Goal: Entertainment & Leisure: Consume media (video, audio)

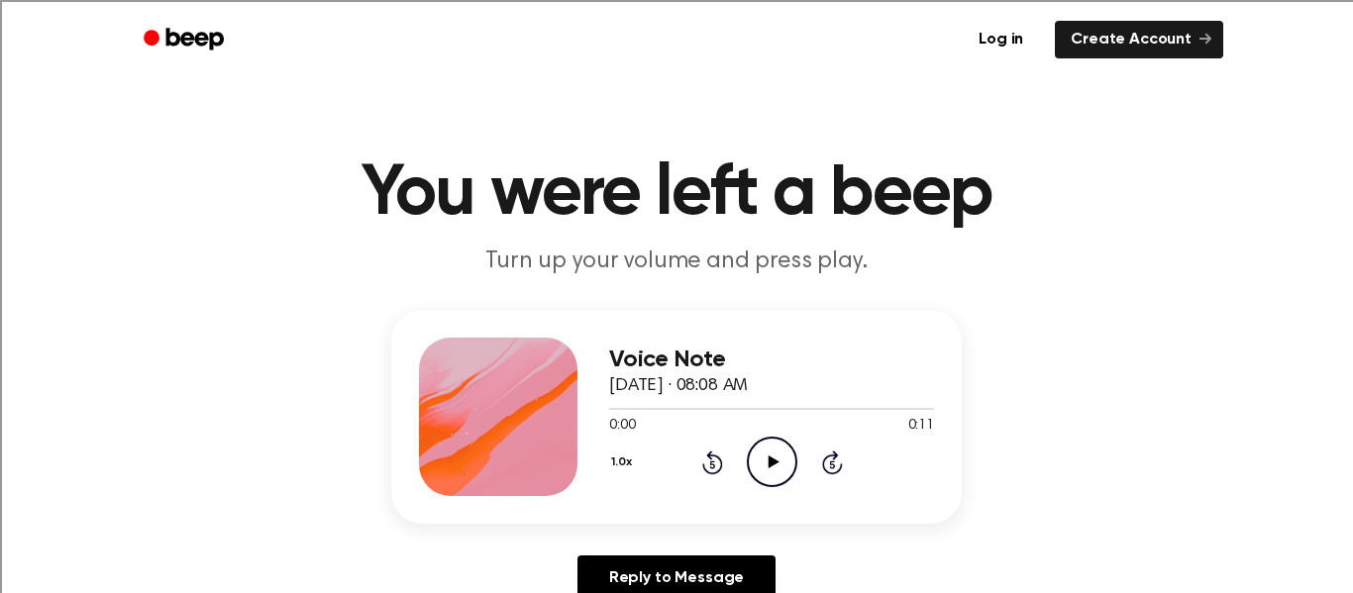
click at [773, 449] on icon "Play Audio" at bounding box center [772, 462] width 51 height 51
click at [786, 465] on icon "Play Audio" at bounding box center [772, 462] width 51 height 51
click at [774, 464] on icon at bounding box center [773, 462] width 11 height 13
click at [766, 464] on icon "Play Audio" at bounding box center [772, 462] width 51 height 51
click at [778, 481] on icon "Play Audio" at bounding box center [772, 462] width 51 height 51
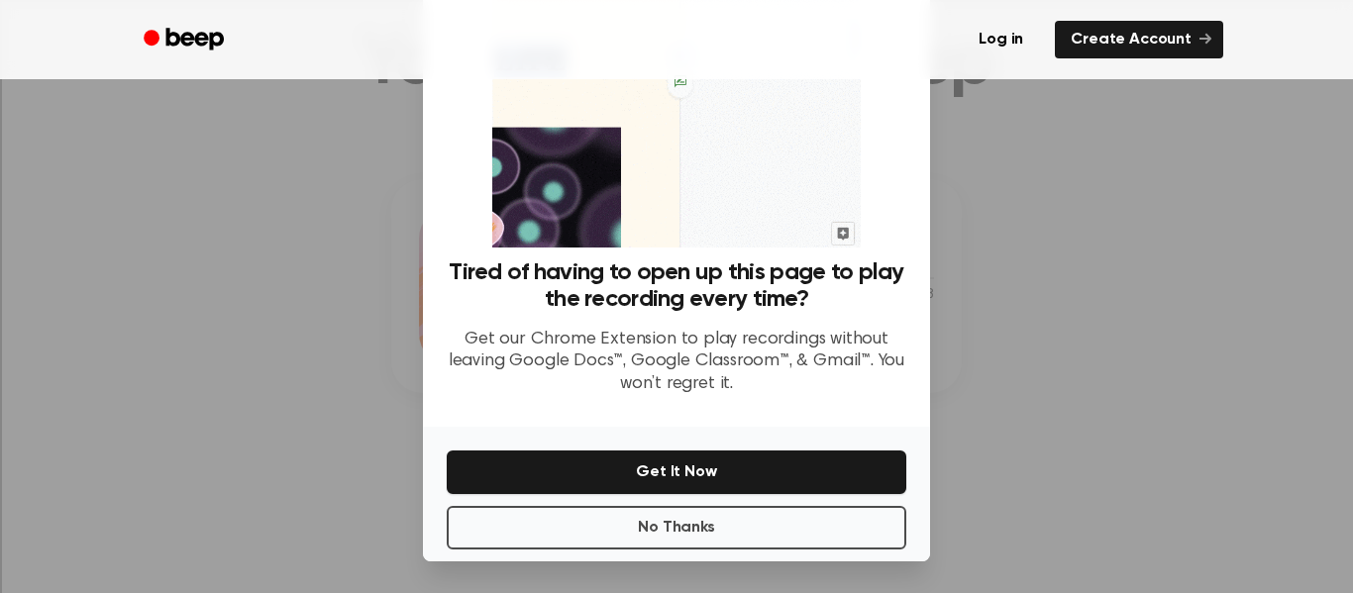
scroll to position [128, 0]
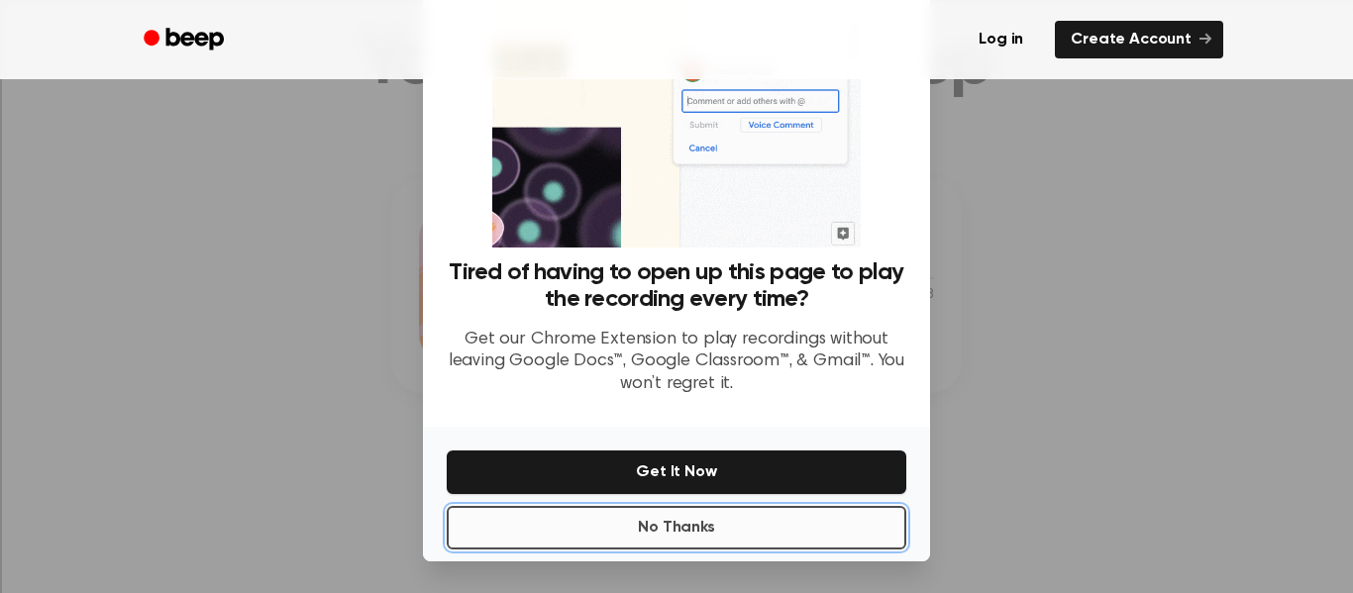
click at [892, 524] on button "No Thanks" at bounding box center [677, 528] width 460 height 44
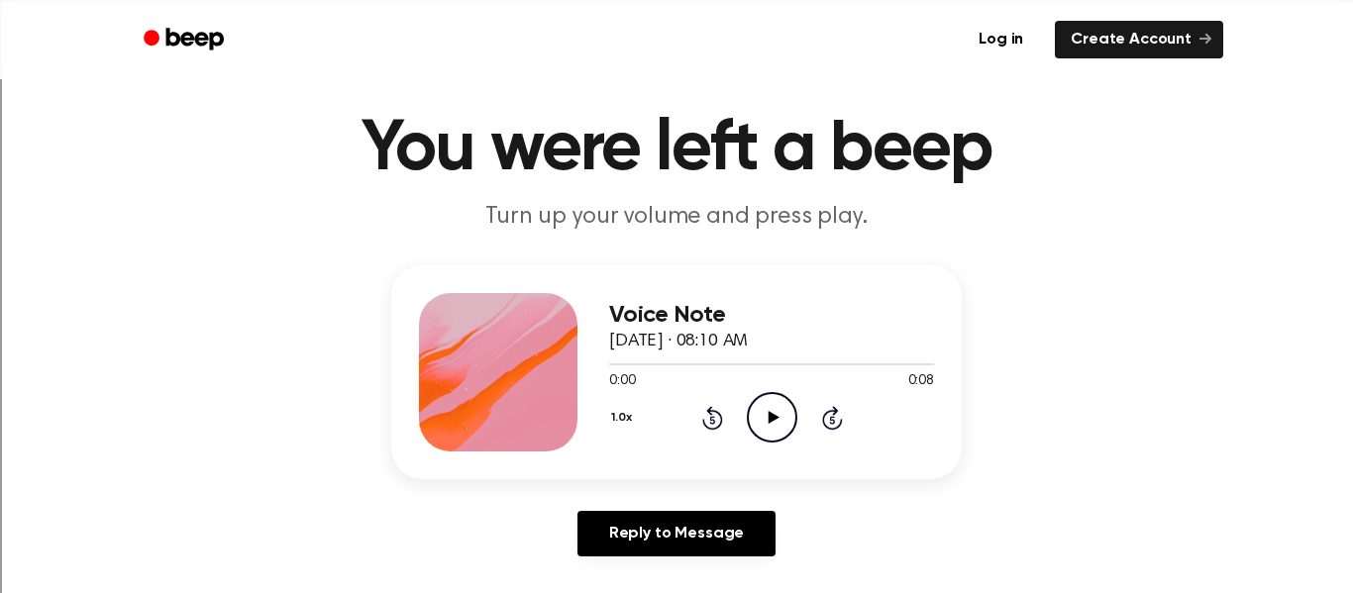
scroll to position [20, 0]
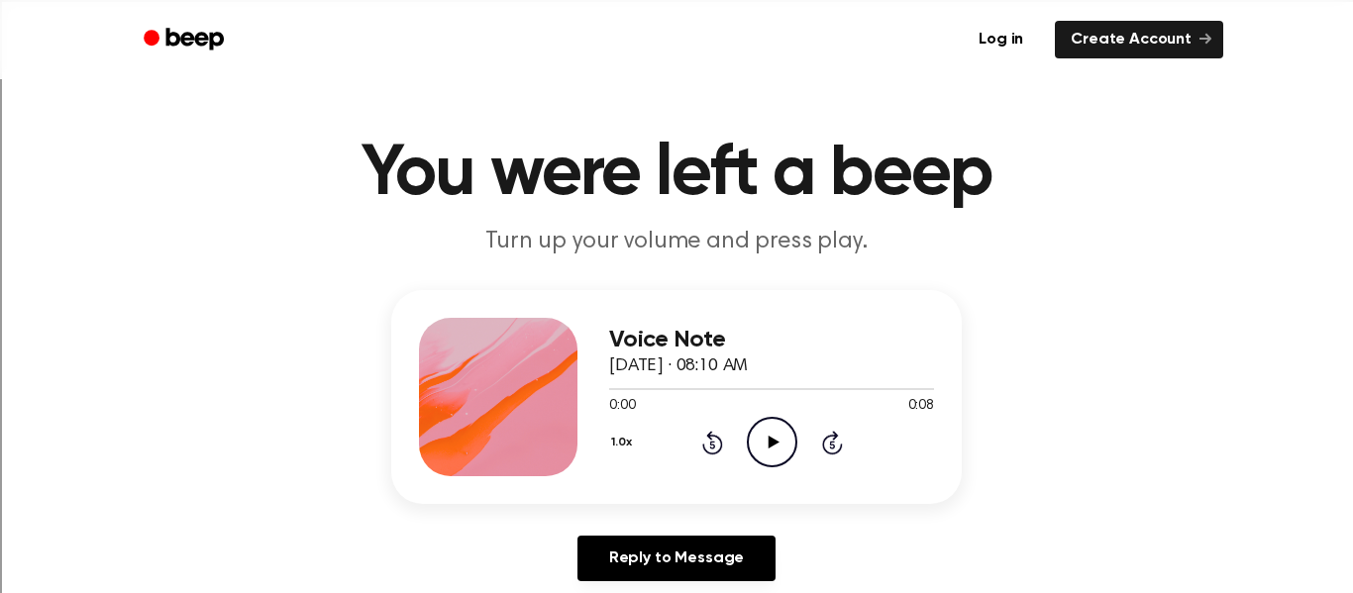
click at [781, 444] on icon "Play Audio" at bounding box center [772, 442] width 51 height 51
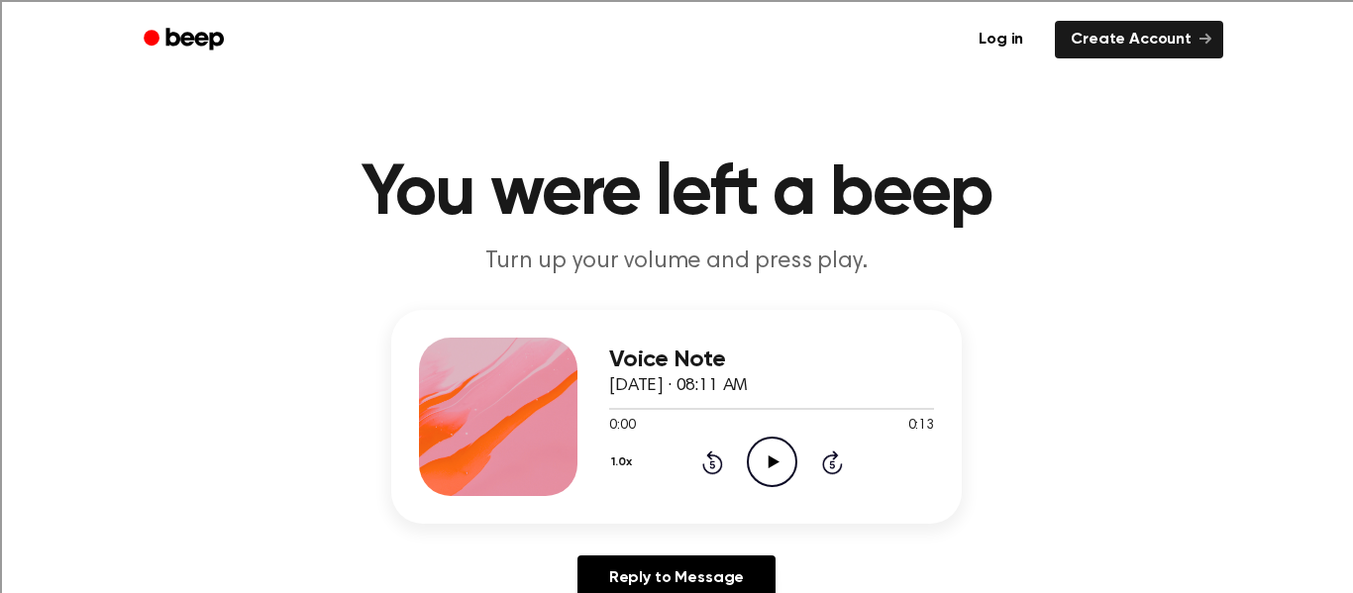
scroll to position [1, 0]
click at [772, 449] on icon "Play Audio" at bounding box center [772, 461] width 51 height 51
click at [769, 464] on icon at bounding box center [773, 462] width 11 height 13
click at [777, 469] on icon "Play Audio" at bounding box center [772, 462] width 51 height 51
click at [780, 480] on icon "Pause Audio" at bounding box center [772, 462] width 51 height 51
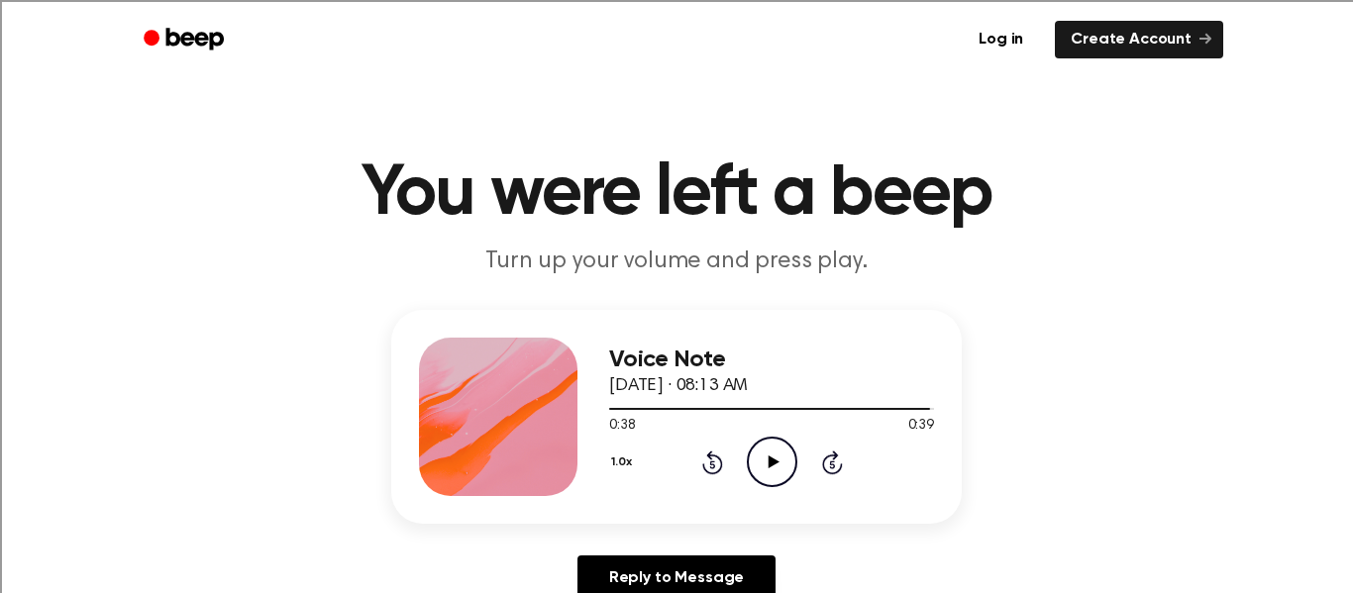
click at [778, 476] on icon "Play Audio" at bounding box center [772, 462] width 51 height 51
click at [790, 459] on icon "Play Audio" at bounding box center [772, 462] width 51 height 51
